Goal: Complete application form: Fill out and submit a form for a specific purpose

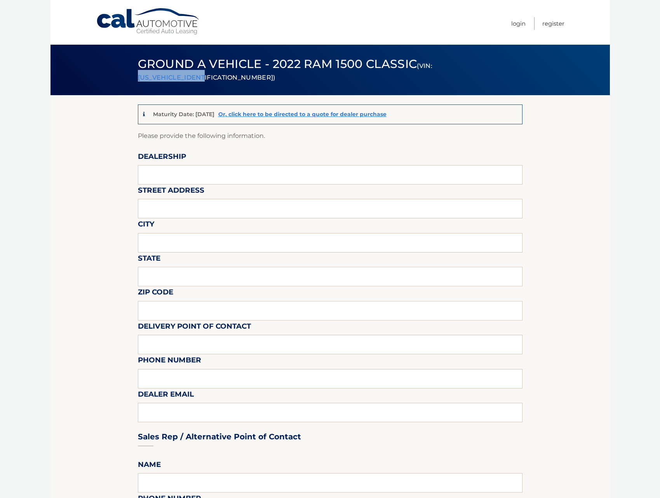
click at [180, 75] on small "(VIN: [US_VEHICLE_IDENTIFICATION_NUMBER])" at bounding box center [285, 71] width 294 height 19
click at [256, 169] on input "text" at bounding box center [330, 174] width 384 height 19
type input "TRANSITOWNE DCJR [PERSON_NAME]"
click at [218, 214] on input "text" at bounding box center [330, 208] width 384 height 19
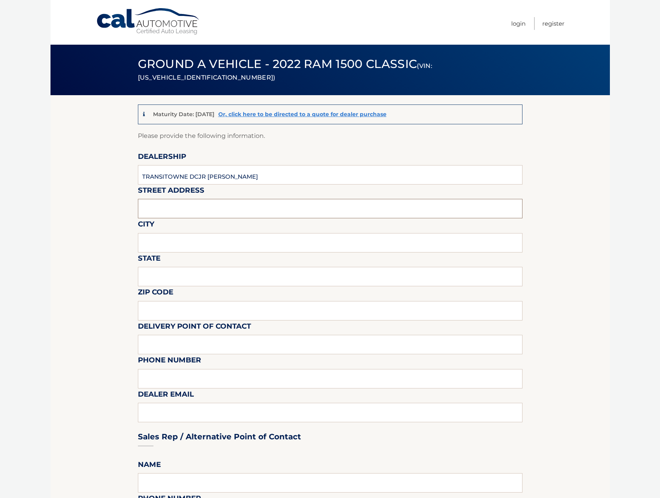
type input "[STREET_ADDRESS]"
type input "[PERSON_NAME]"
type input "[US_STATE]"
type input "14059"
type input "[PERSON_NAME]"
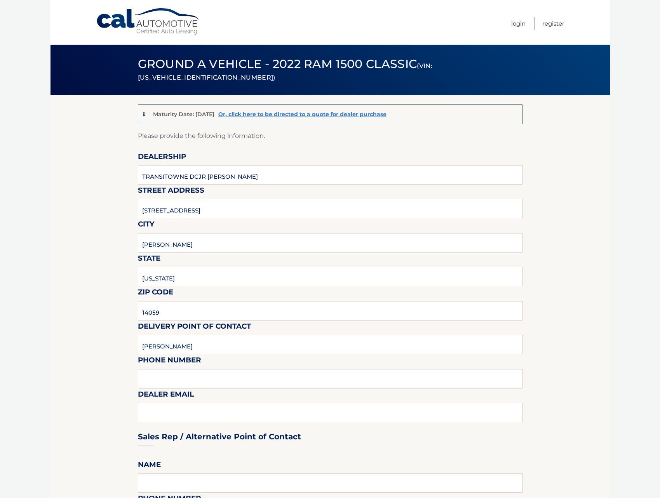
type input "7166746400"
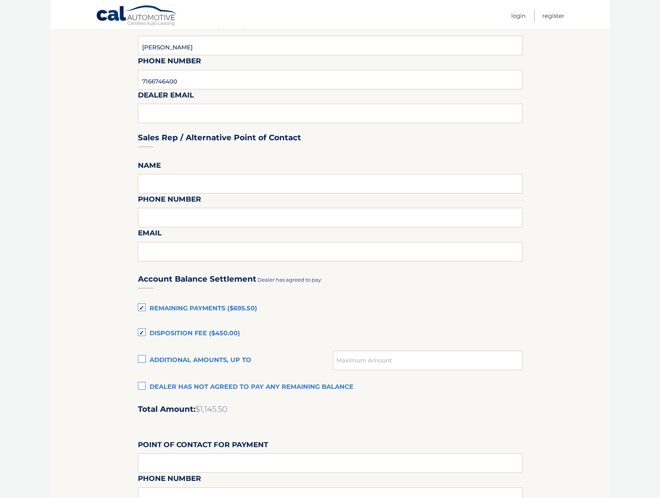
scroll to position [388, 0]
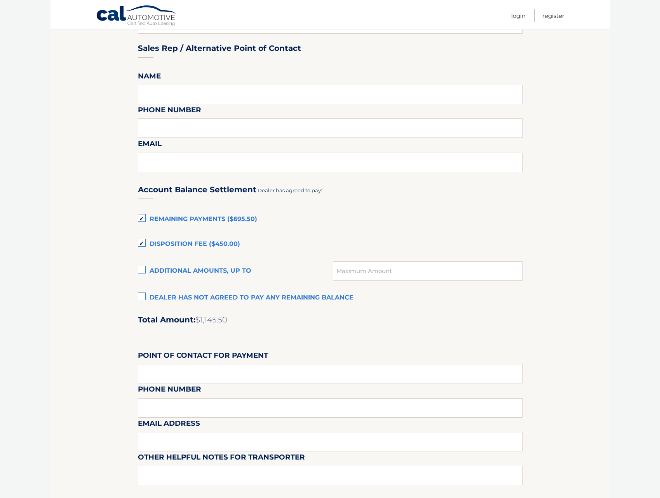
click at [145, 296] on label "Dealer has not agreed to pay any remaining balance" at bounding box center [330, 298] width 384 height 16
click at [0, 0] on input "Dealer has not agreed to pay any remaining balance" at bounding box center [0, 0] width 0 height 0
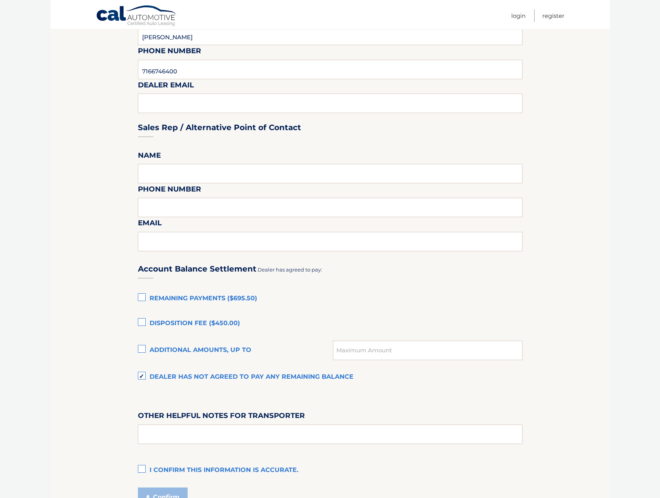
scroll to position [386, 0]
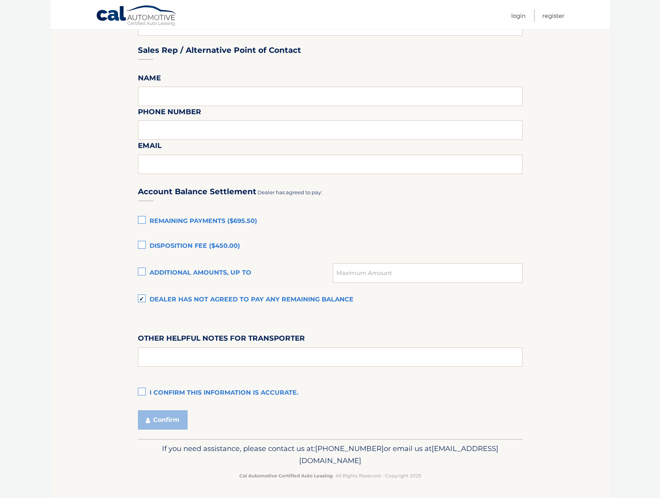
click at [139, 391] on label "I confirm this information is accurate." at bounding box center [330, 393] width 384 height 16
click at [0, 0] on input "I confirm this information is accurate." at bounding box center [0, 0] width 0 height 0
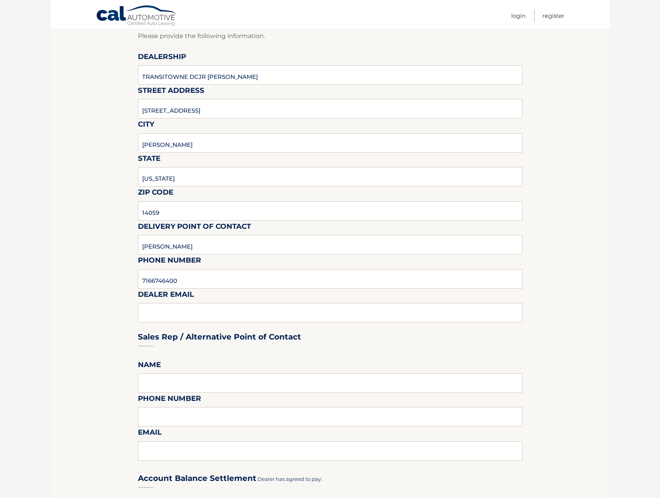
scroll to position [76, 0]
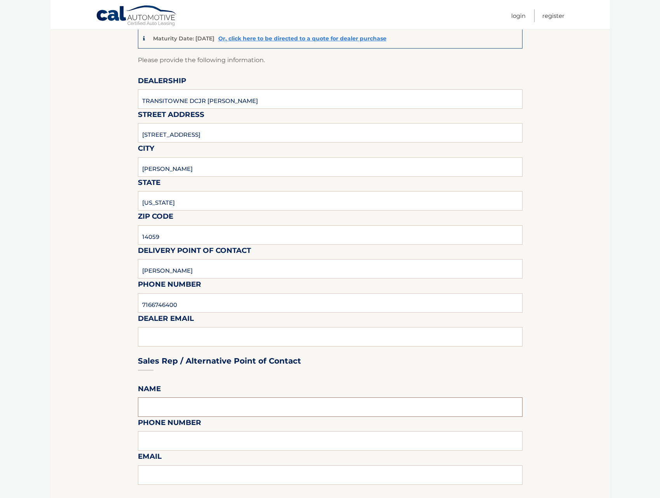
click at [163, 409] on input "text" at bounding box center [330, 406] width 384 height 19
type input "[PERSON_NAME]"
type input "7166746400"
click at [125, 311] on section "Maturity Date: [DATE] Or, click here to be directed to a quote for dealer purch…" at bounding box center [329, 384] width 559 height 730
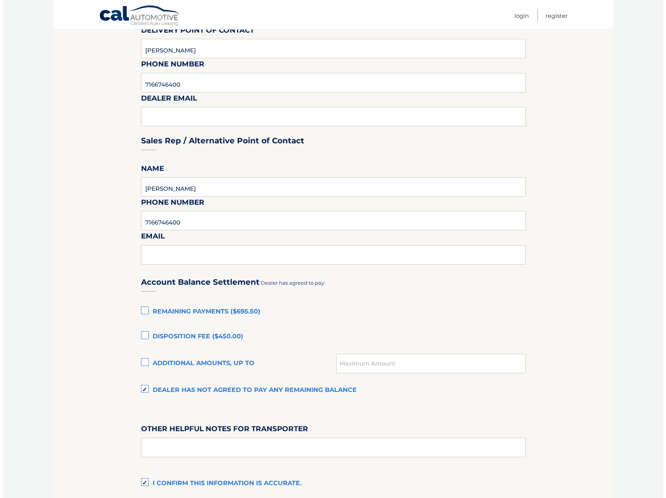
scroll to position [386, 0]
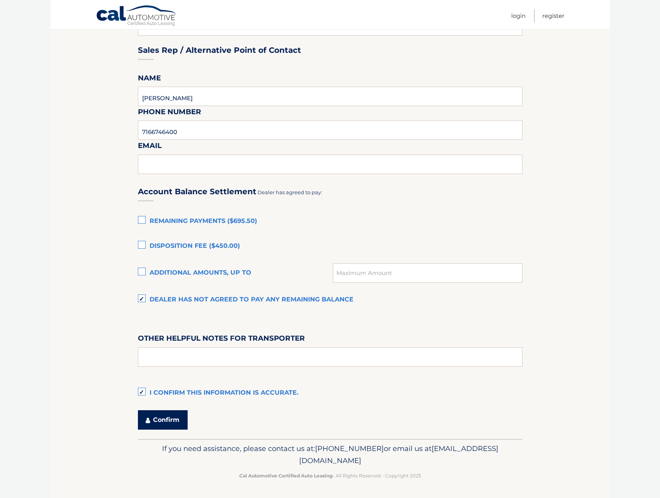
click at [157, 422] on button "Confirm" at bounding box center [163, 419] width 50 height 19
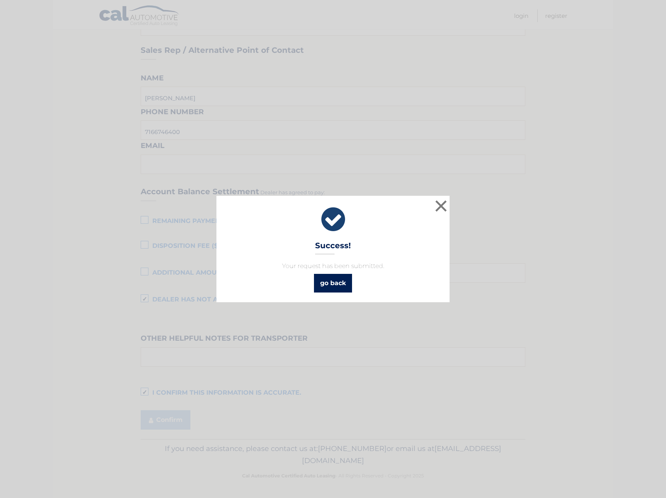
click at [335, 282] on link "go back" at bounding box center [333, 283] width 38 height 19
